Goal: Task Accomplishment & Management: Use online tool/utility

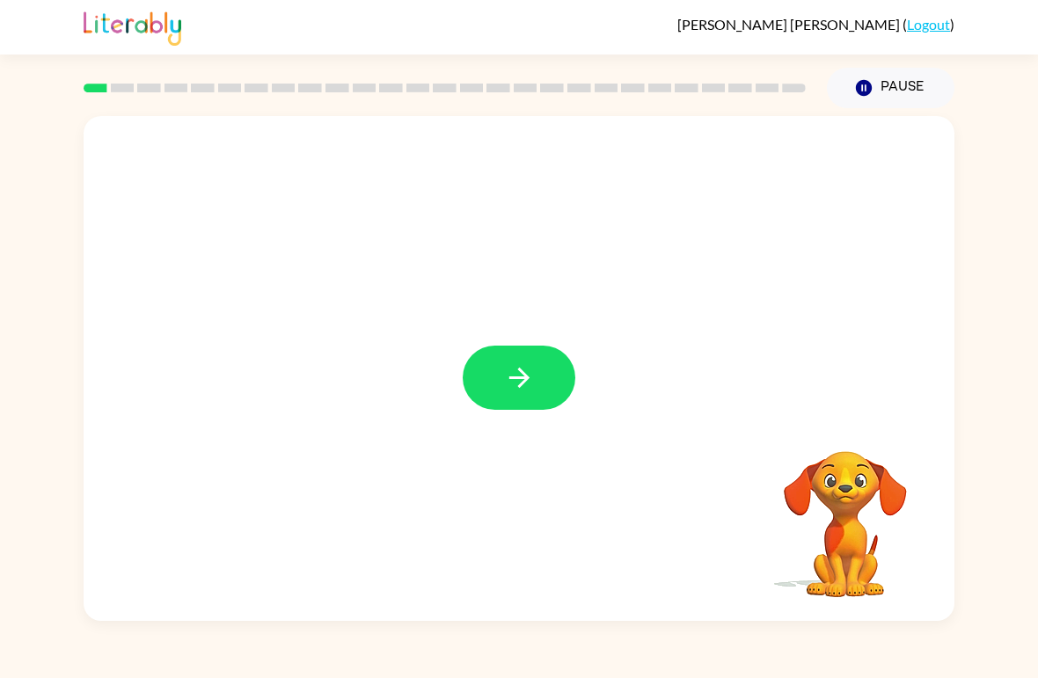
click at [521, 370] on icon "button" at bounding box center [518, 378] width 20 height 20
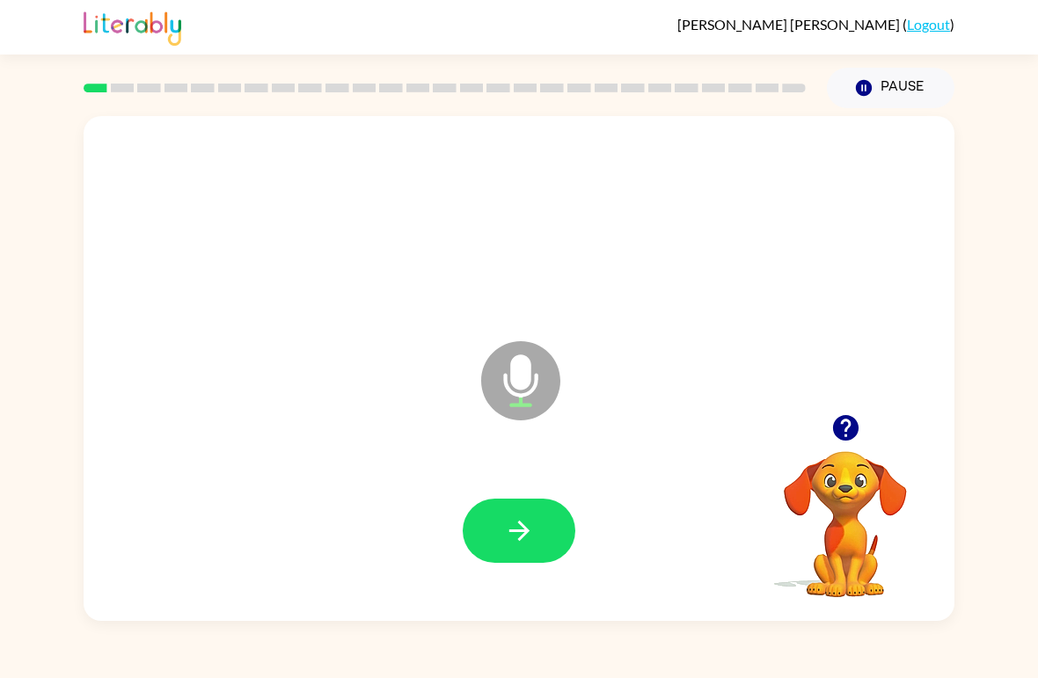
click at [559, 529] on button "button" at bounding box center [519, 531] width 113 height 64
click at [532, 529] on icon "button" at bounding box center [519, 530] width 31 height 31
click at [500, 563] on button "button" at bounding box center [519, 531] width 113 height 64
click at [537, 536] on button "button" at bounding box center [519, 531] width 113 height 64
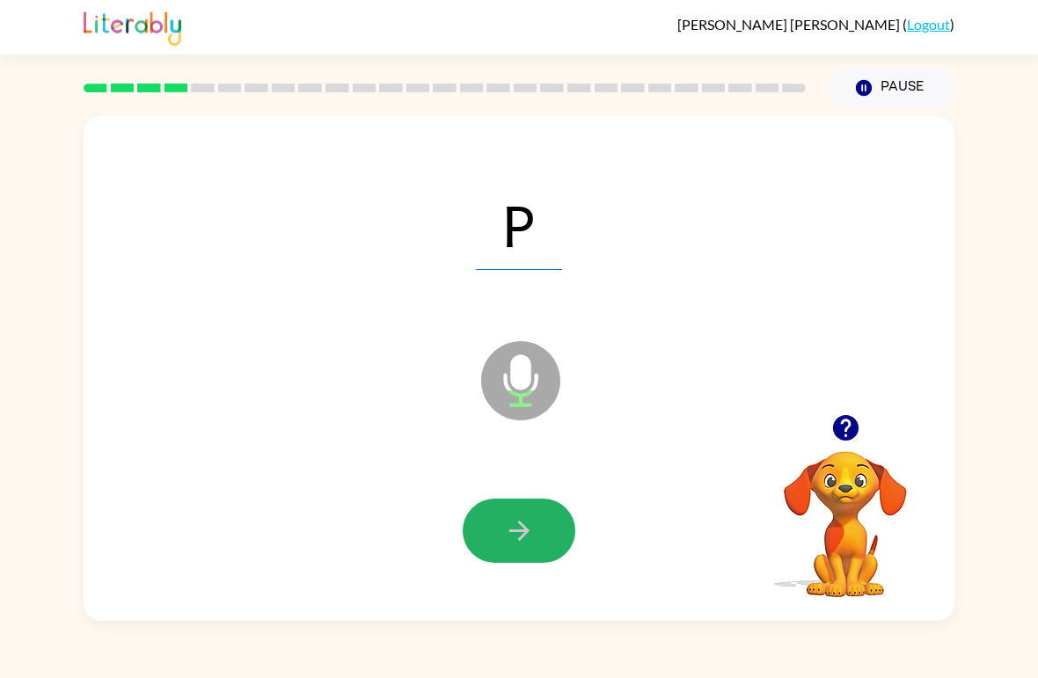
click at [525, 543] on icon "button" at bounding box center [519, 530] width 31 height 31
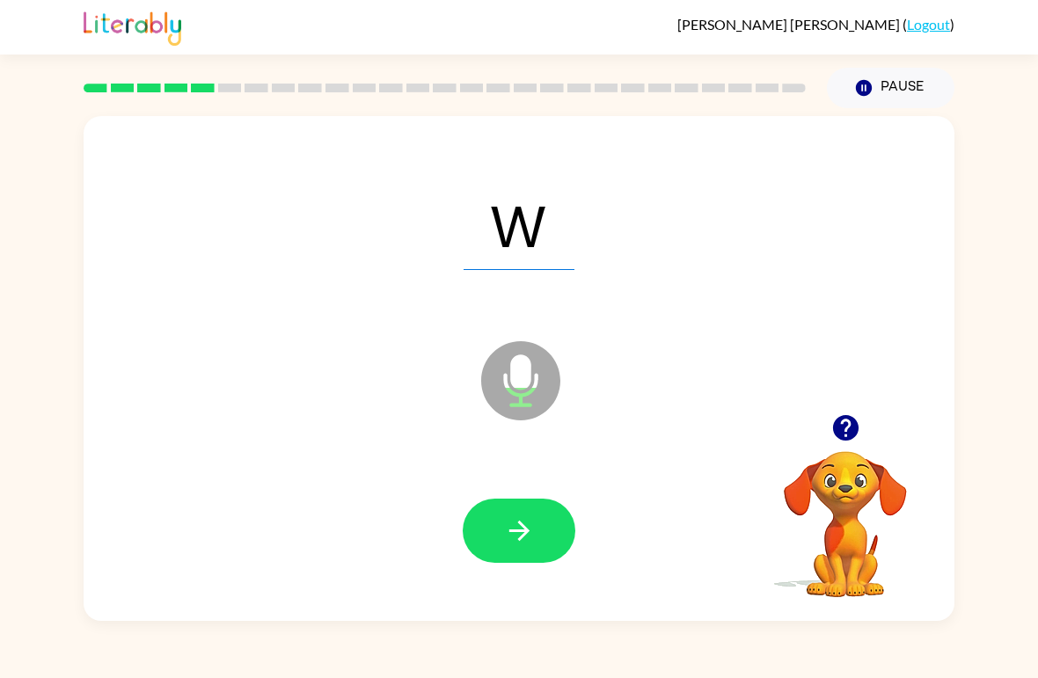
click at [531, 544] on icon "button" at bounding box center [519, 530] width 31 height 31
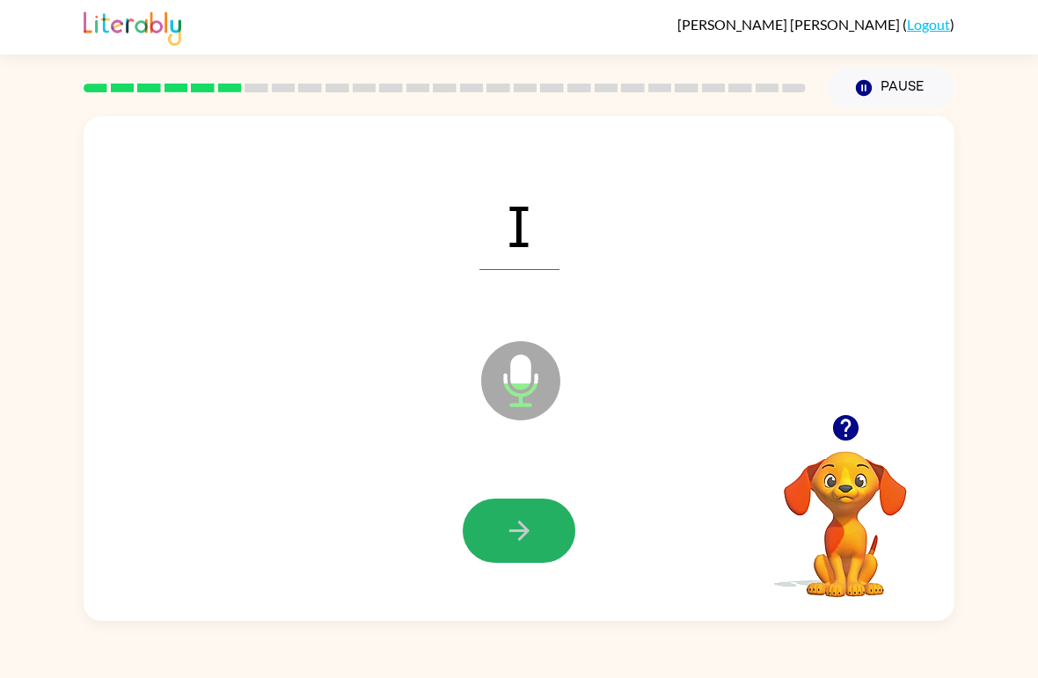
click at [531, 533] on icon "button" at bounding box center [519, 530] width 31 height 31
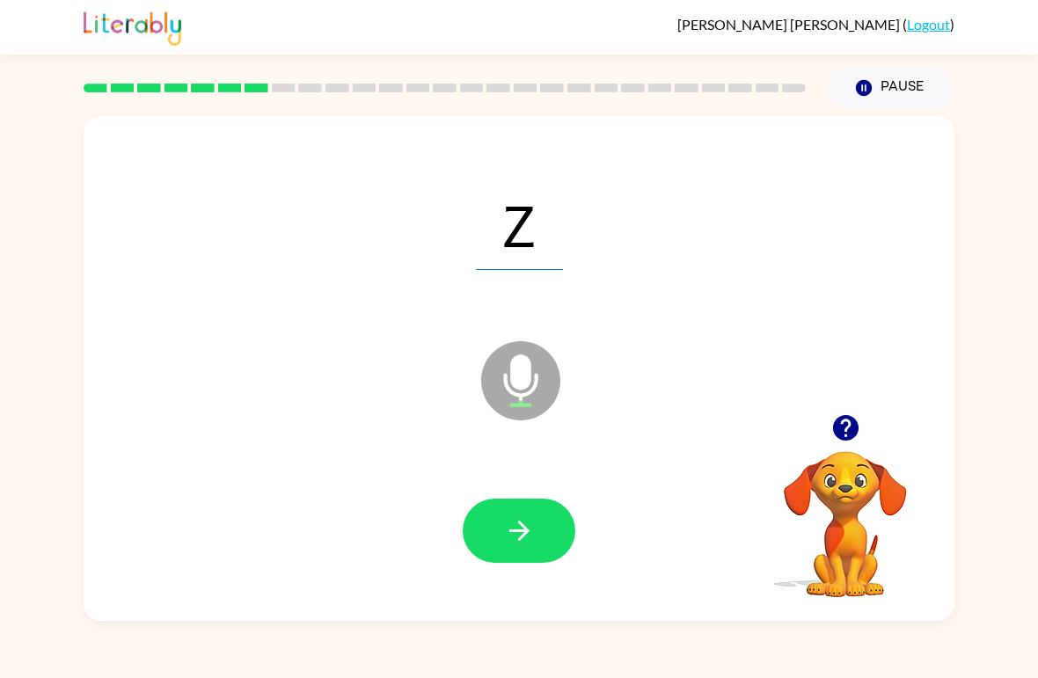
click at [493, 540] on button "button" at bounding box center [519, 531] width 113 height 64
click at [531, 543] on icon "button" at bounding box center [519, 530] width 31 height 31
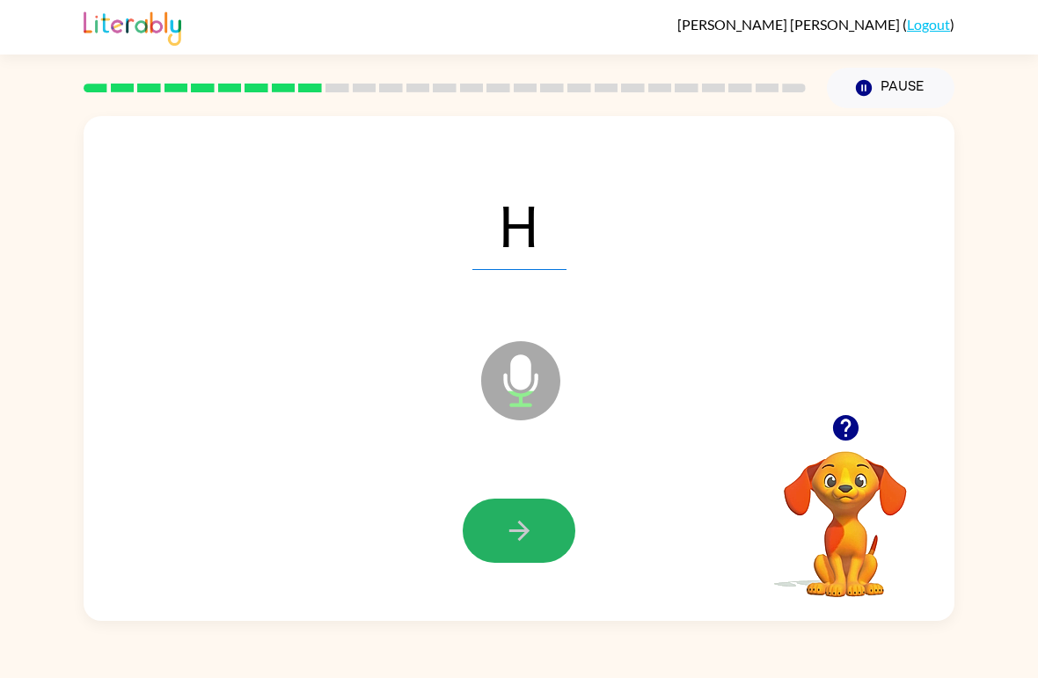
click at [517, 546] on icon "button" at bounding box center [519, 530] width 31 height 31
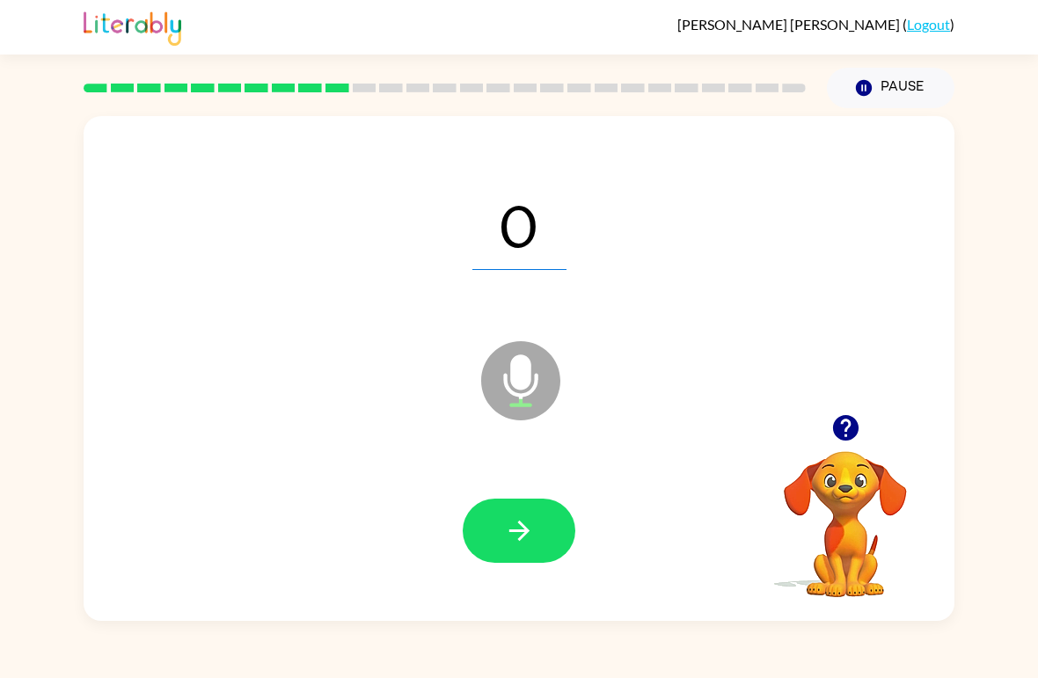
click at [526, 532] on icon "button" at bounding box center [518, 531] width 20 height 20
click at [547, 539] on button "button" at bounding box center [519, 531] width 113 height 64
click at [525, 524] on icon "button" at bounding box center [519, 530] width 31 height 31
click at [526, 537] on icon "button" at bounding box center [519, 530] width 31 height 31
click at [532, 534] on icon "button" at bounding box center [519, 530] width 31 height 31
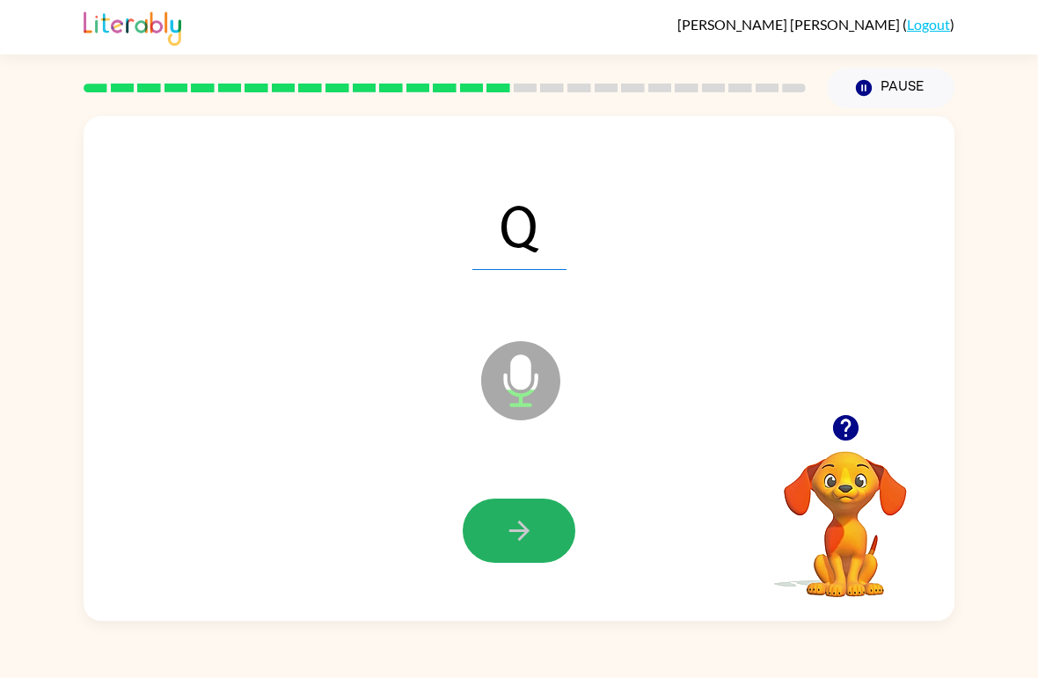
click at [522, 508] on button "button" at bounding box center [519, 531] width 113 height 64
click at [508, 504] on button "button" at bounding box center [519, 531] width 113 height 64
click at [529, 545] on icon "button" at bounding box center [519, 530] width 31 height 31
click at [515, 542] on icon "button" at bounding box center [519, 530] width 31 height 31
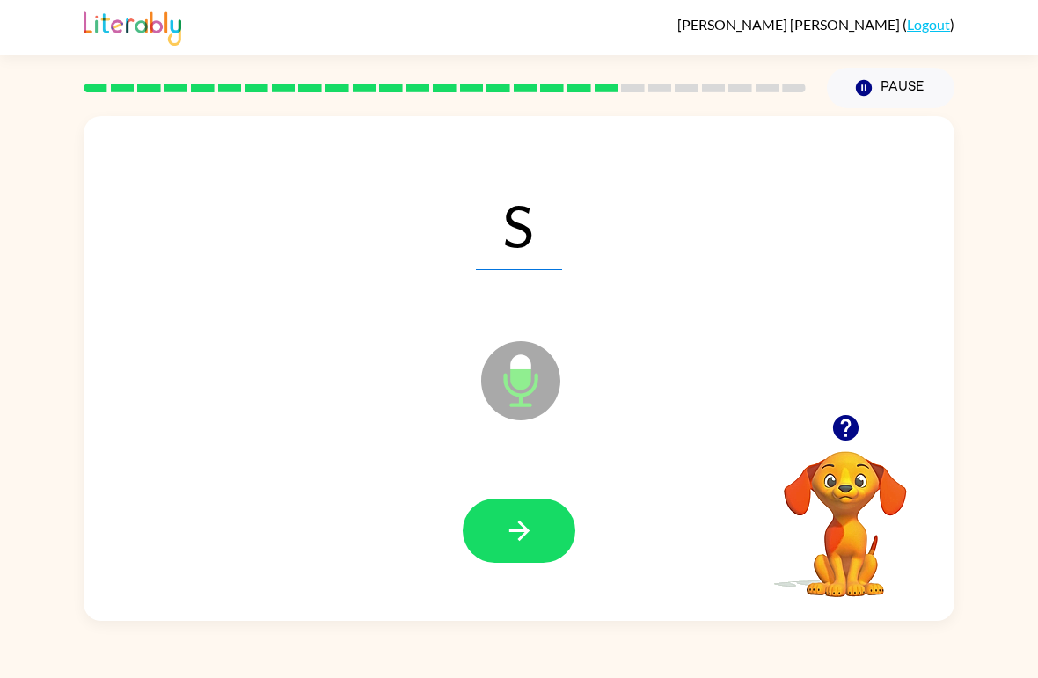
click at [488, 515] on button "button" at bounding box center [519, 531] width 113 height 64
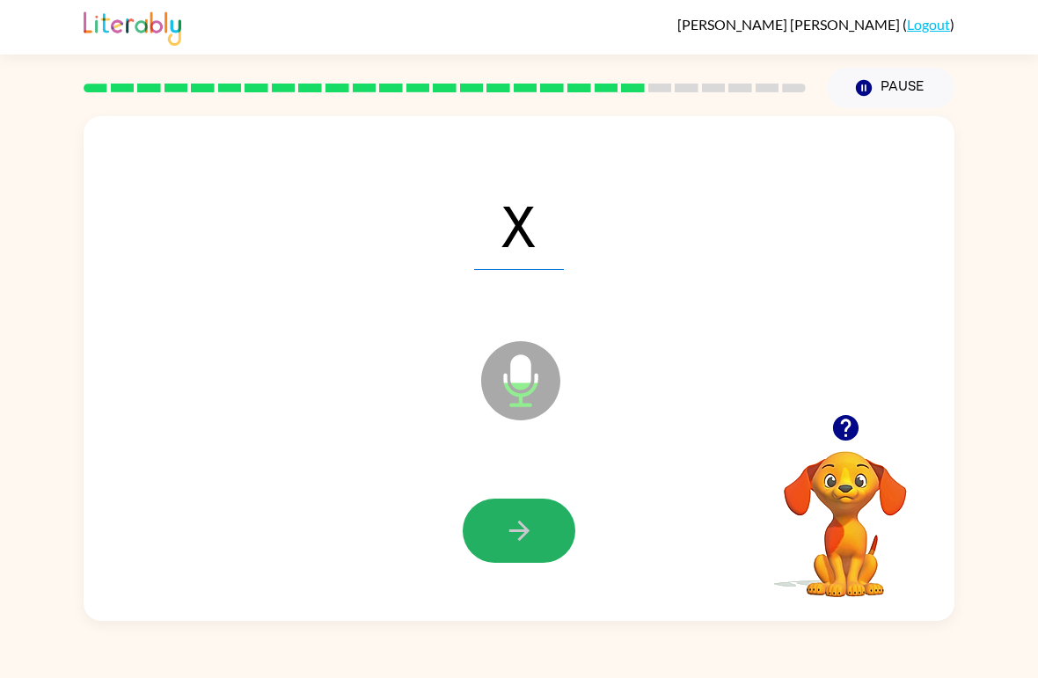
click at [524, 545] on icon "button" at bounding box center [519, 530] width 31 height 31
click at [525, 534] on icon "button" at bounding box center [518, 531] width 20 height 20
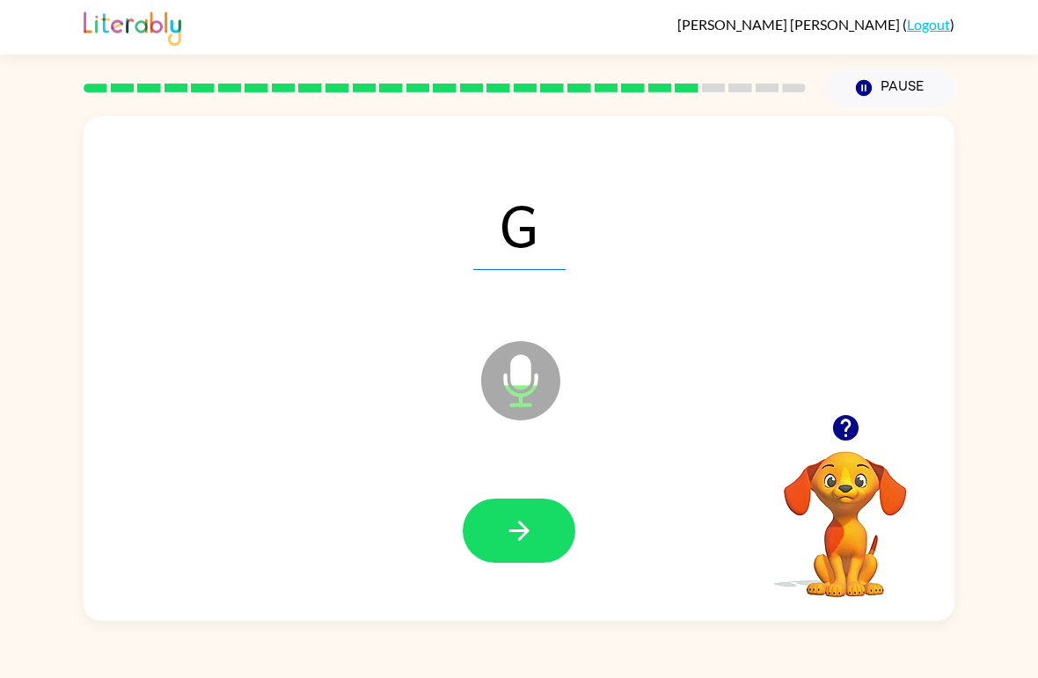
click at [514, 513] on button "button" at bounding box center [519, 531] width 113 height 64
click at [519, 542] on icon "button" at bounding box center [519, 530] width 31 height 31
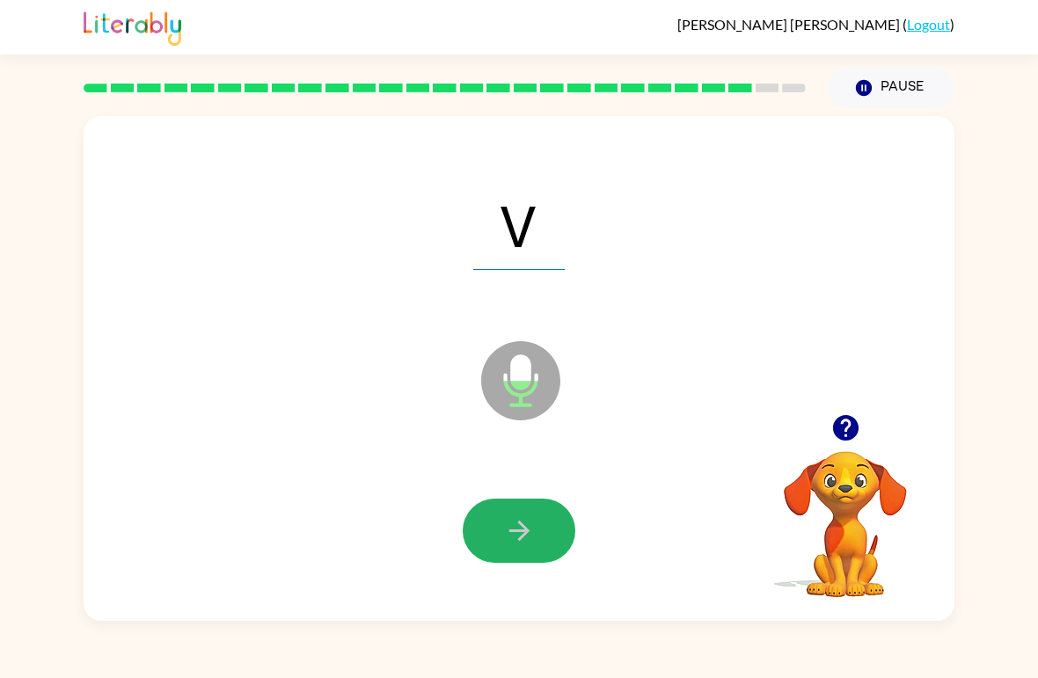
click at [488, 559] on button "button" at bounding box center [519, 531] width 113 height 64
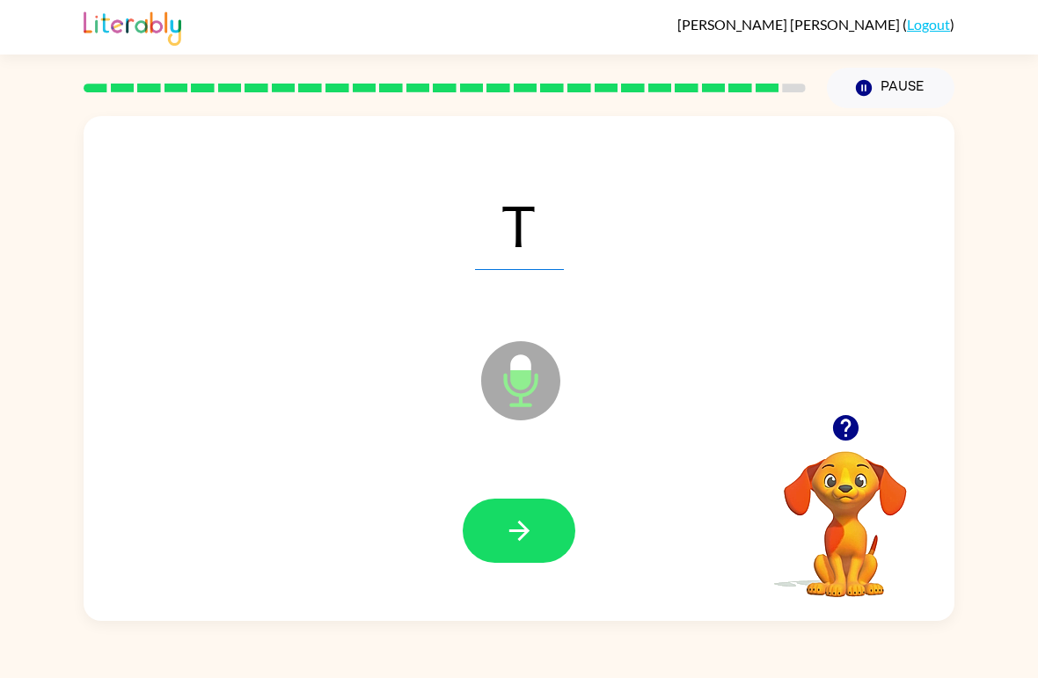
click at [489, 534] on button "button" at bounding box center [519, 531] width 113 height 64
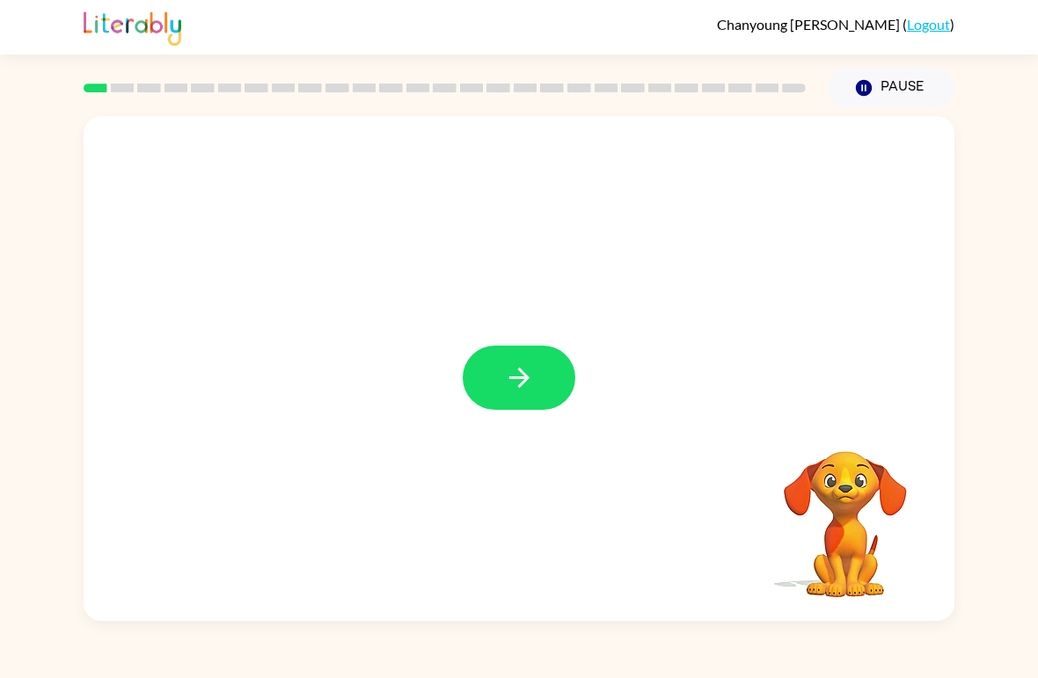
click at [485, 339] on div at bounding box center [519, 368] width 871 height 505
click at [541, 378] on button "button" at bounding box center [519, 378] width 113 height 64
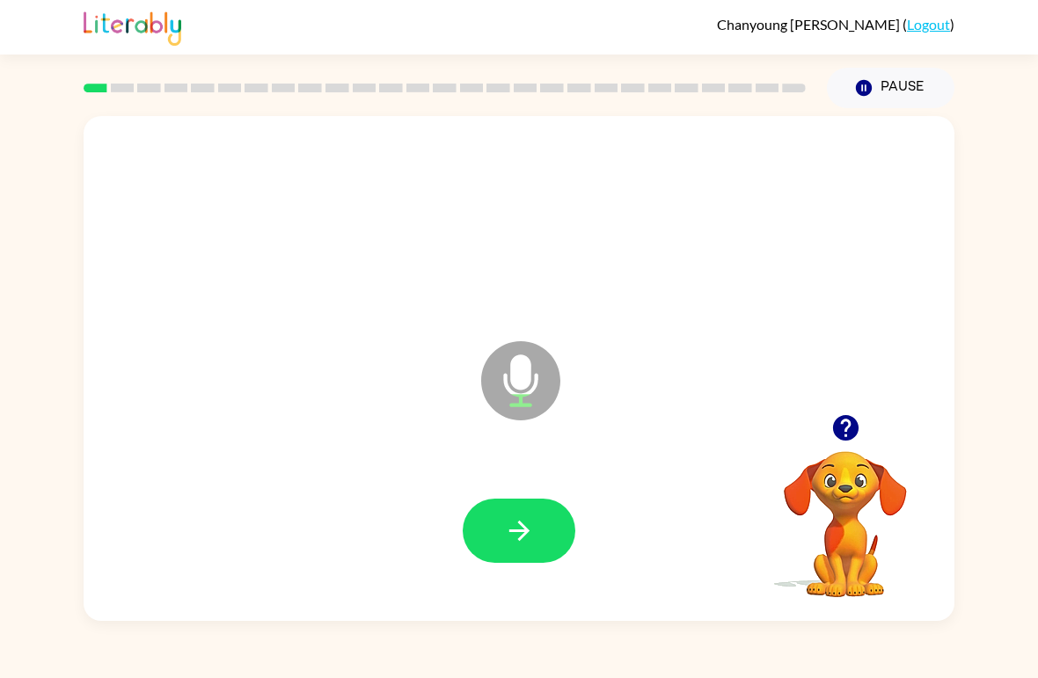
click at [506, 534] on icon "button" at bounding box center [519, 530] width 31 height 31
click at [532, 522] on icon "button" at bounding box center [519, 530] width 31 height 31
click at [484, 523] on button "button" at bounding box center [519, 531] width 113 height 64
click at [515, 533] on icon "button" at bounding box center [518, 531] width 20 height 20
click at [501, 534] on button "button" at bounding box center [519, 531] width 113 height 64
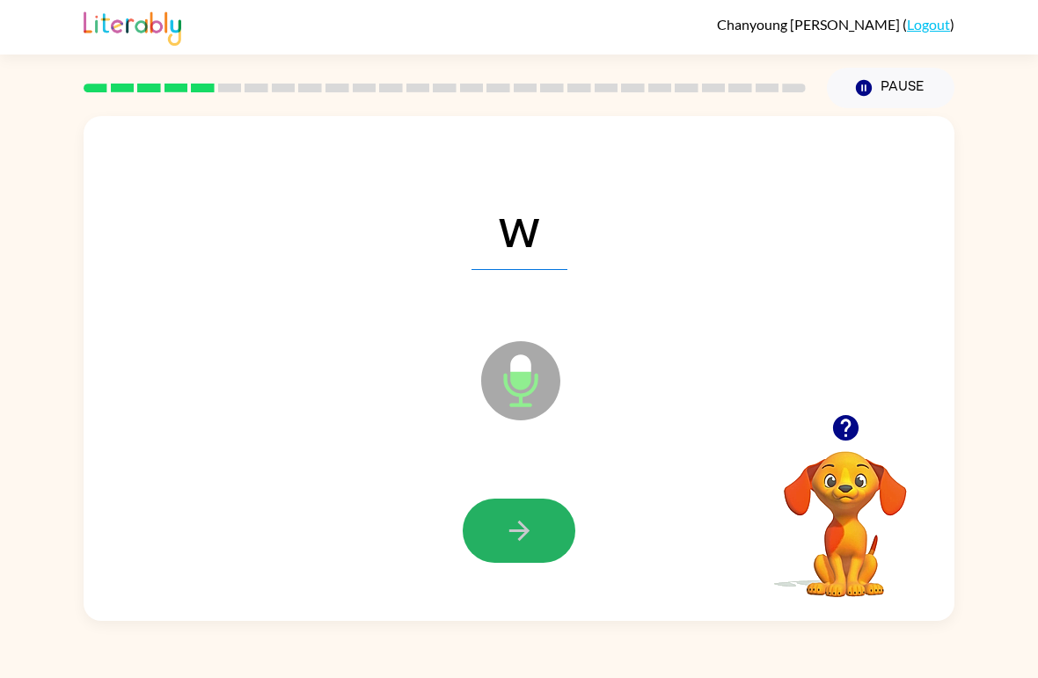
click at [520, 530] on icon "button" at bounding box center [519, 530] width 31 height 31
click at [544, 521] on button "button" at bounding box center [519, 531] width 113 height 64
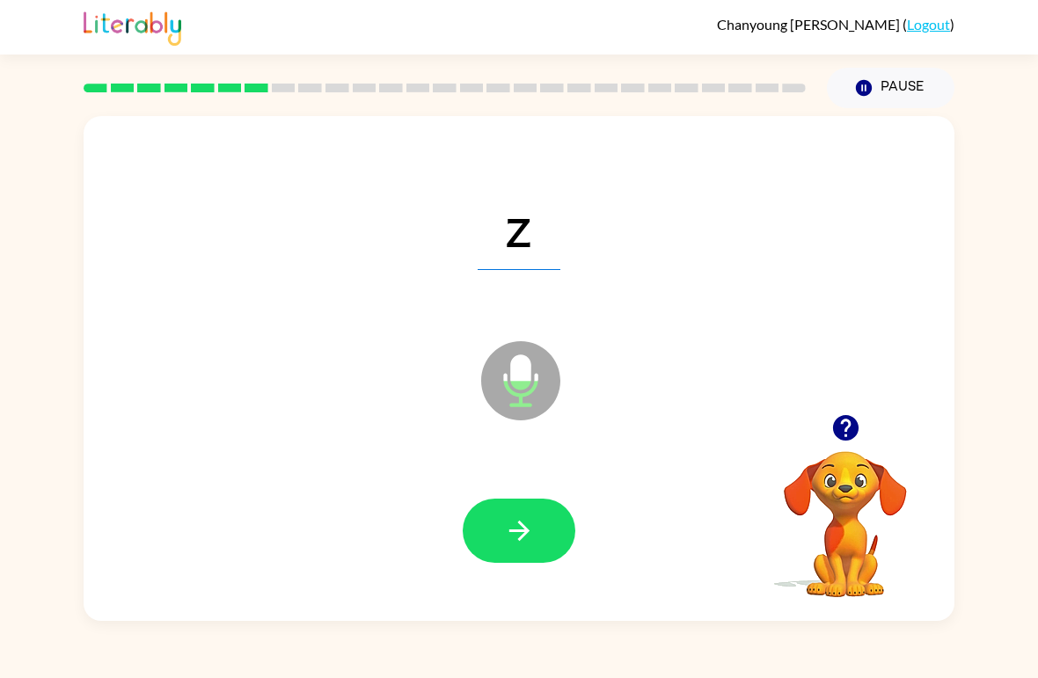
click at [525, 522] on icon "button" at bounding box center [519, 530] width 31 height 31
click at [529, 540] on icon "button" at bounding box center [519, 530] width 31 height 31
click at [511, 513] on button "button" at bounding box center [519, 531] width 113 height 64
click at [541, 529] on button "button" at bounding box center [519, 531] width 113 height 64
click at [535, 523] on button "button" at bounding box center [519, 531] width 113 height 64
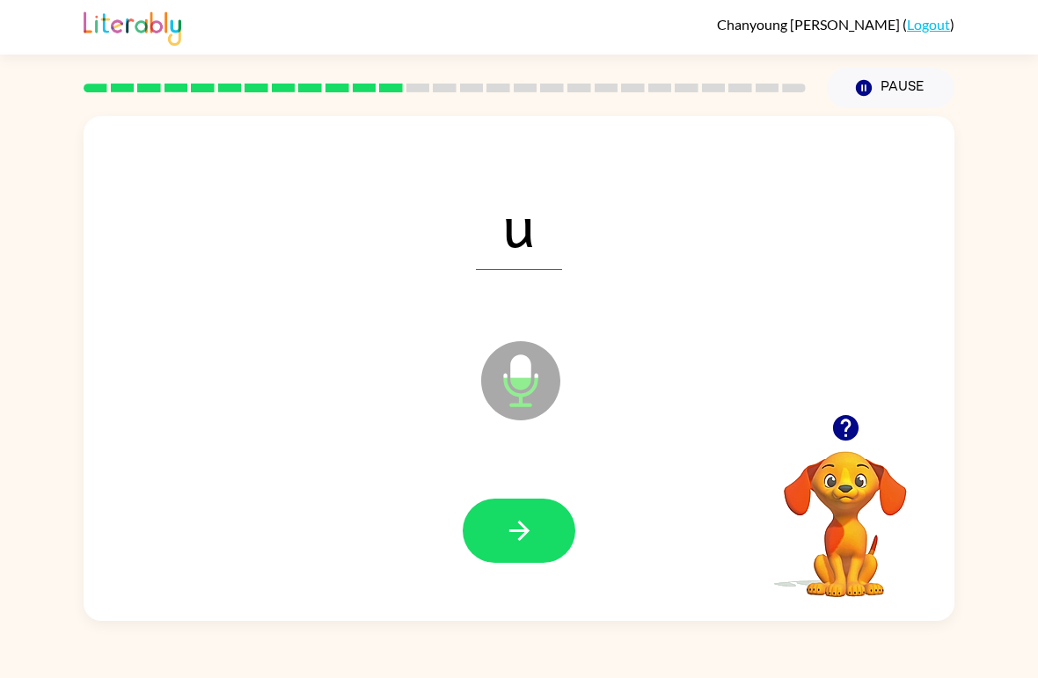
click at [501, 539] on button "button" at bounding box center [519, 531] width 113 height 64
click at [528, 522] on icon "button" at bounding box center [519, 530] width 31 height 31
click at [526, 538] on icon "button" at bounding box center [519, 530] width 31 height 31
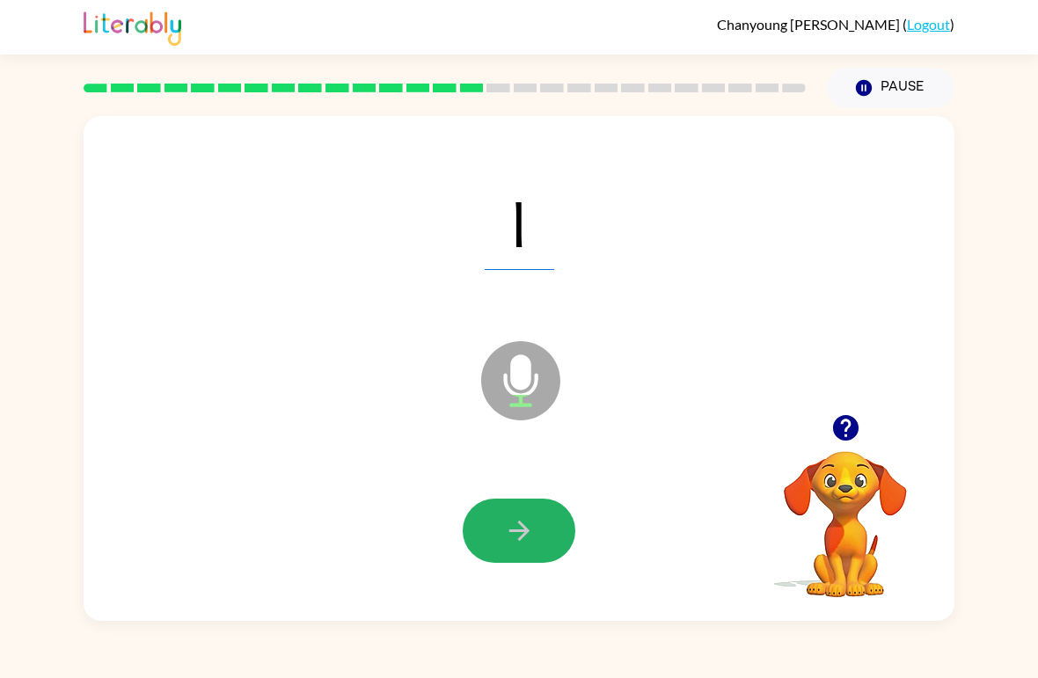
click at [548, 520] on button "button" at bounding box center [519, 531] width 113 height 64
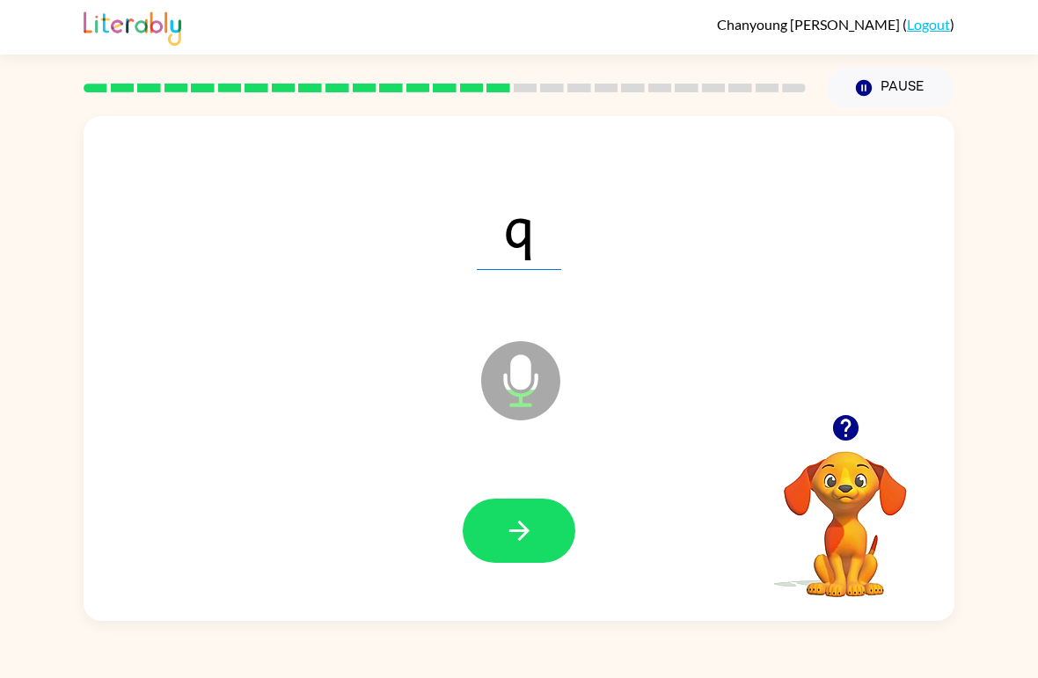
click at [546, 513] on button "button" at bounding box center [519, 531] width 113 height 64
click at [528, 534] on icon "button" at bounding box center [519, 530] width 31 height 31
click at [541, 522] on button "button" at bounding box center [519, 531] width 113 height 64
click at [504, 537] on icon "button" at bounding box center [519, 530] width 31 height 31
click at [523, 518] on icon "button" at bounding box center [519, 530] width 31 height 31
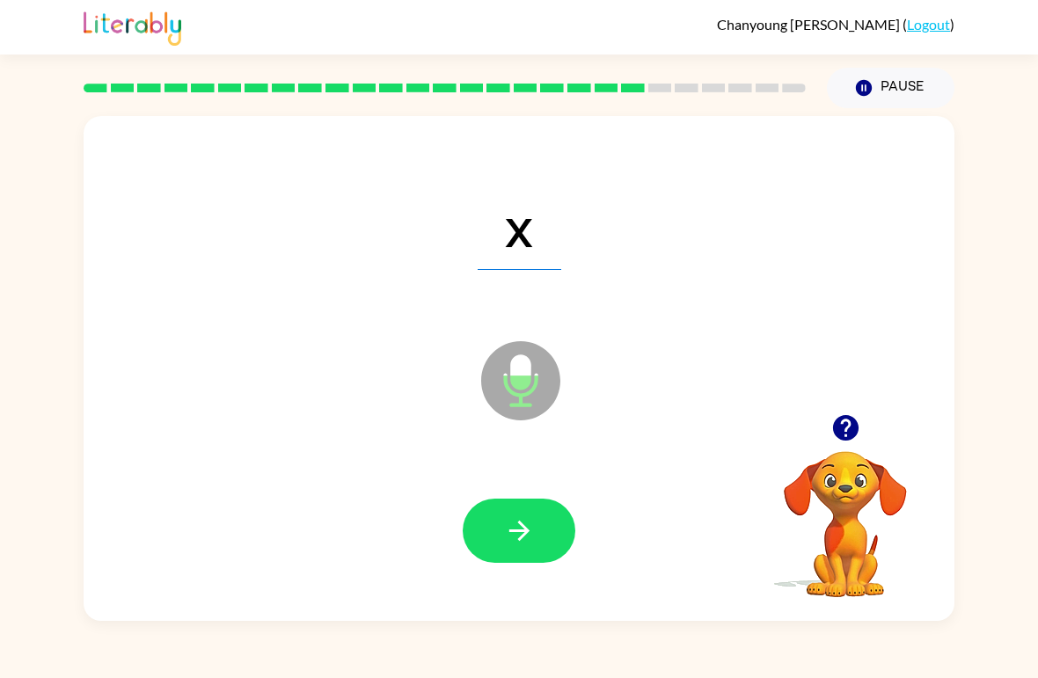
click at [504, 537] on icon "button" at bounding box center [519, 530] width 31 height 31
click at [550, 515] on button "button" at bounding box center [519, 531] width 113 height 64
click at [521, 529] on icon "button" at bounding box center [519, 530] width 31 height 31
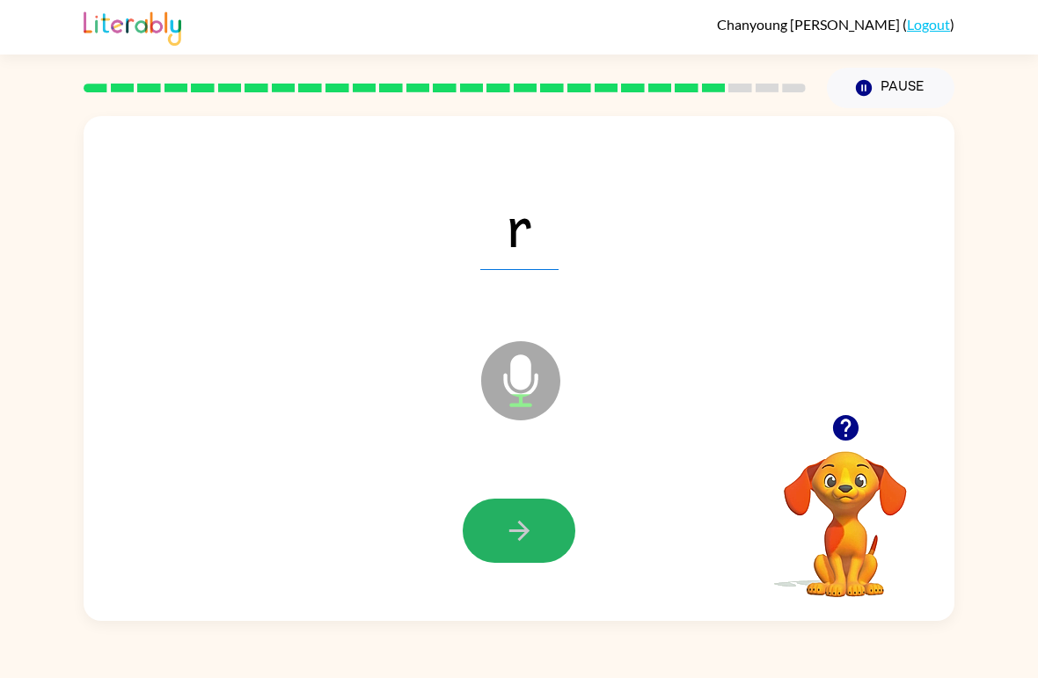
click at [519, 555] on button "button" at bounding box center [519, 531] width 113 height 64
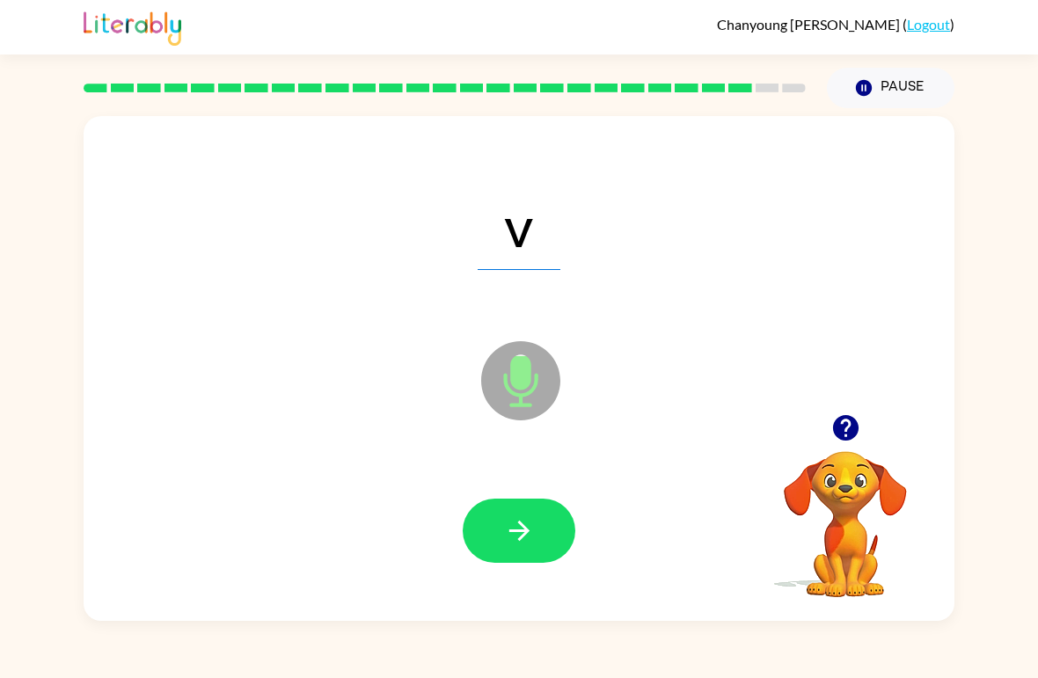
click at [524, 521] on icon "button" at bounding box center [519, 530] width 31 height 31
click at [507, 540] on icon "button" at bounding box center [519, 530] width 31 height 31
